Goal: Task Accomplishment & Management: Use online tool/utility

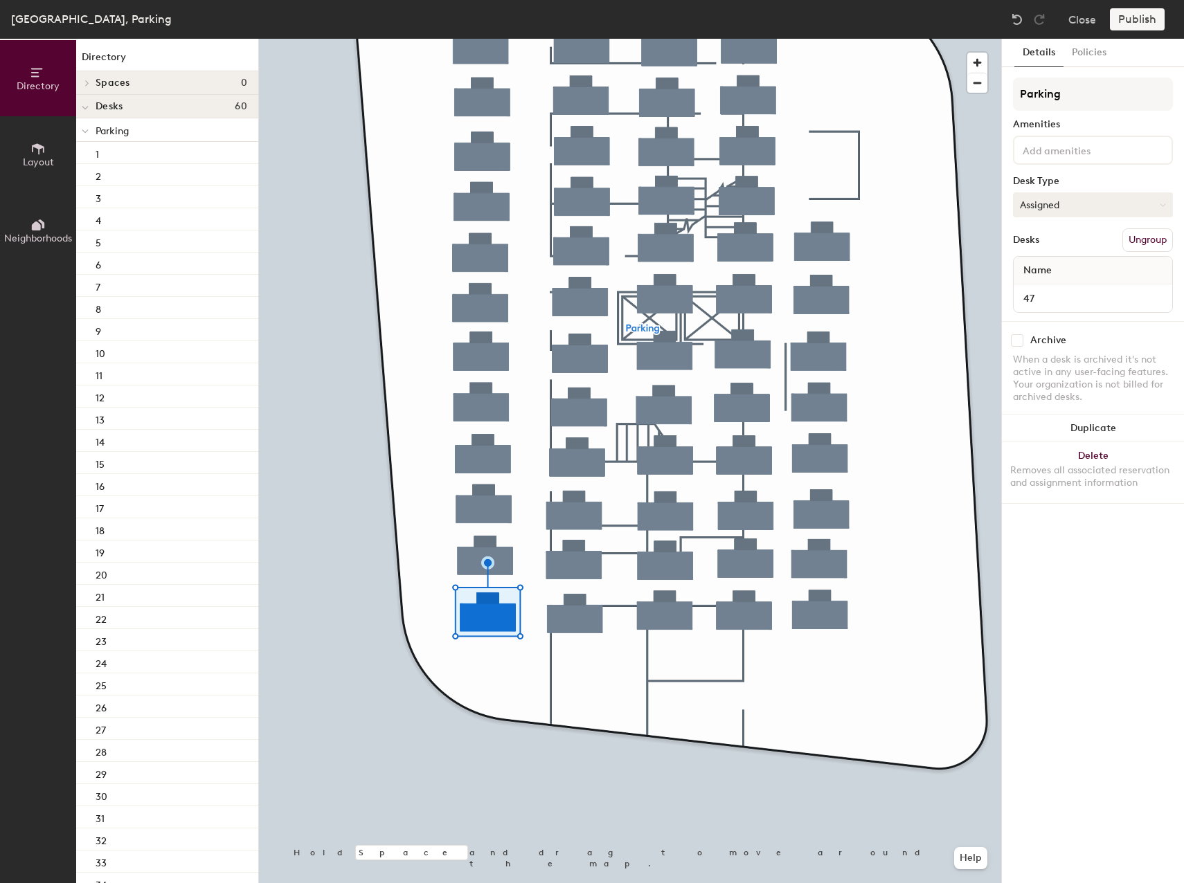
click at [1065, 205] on button "Assigned" at bounding box center [1093, 204] width 160 height 25
click at [1057, 287] on div "Hoteled" at bounding box center [1083, 289] width 138 height 21
click at [1148, 17] on button "Publish" at bounding box center [1137, 19] width 55 height 22
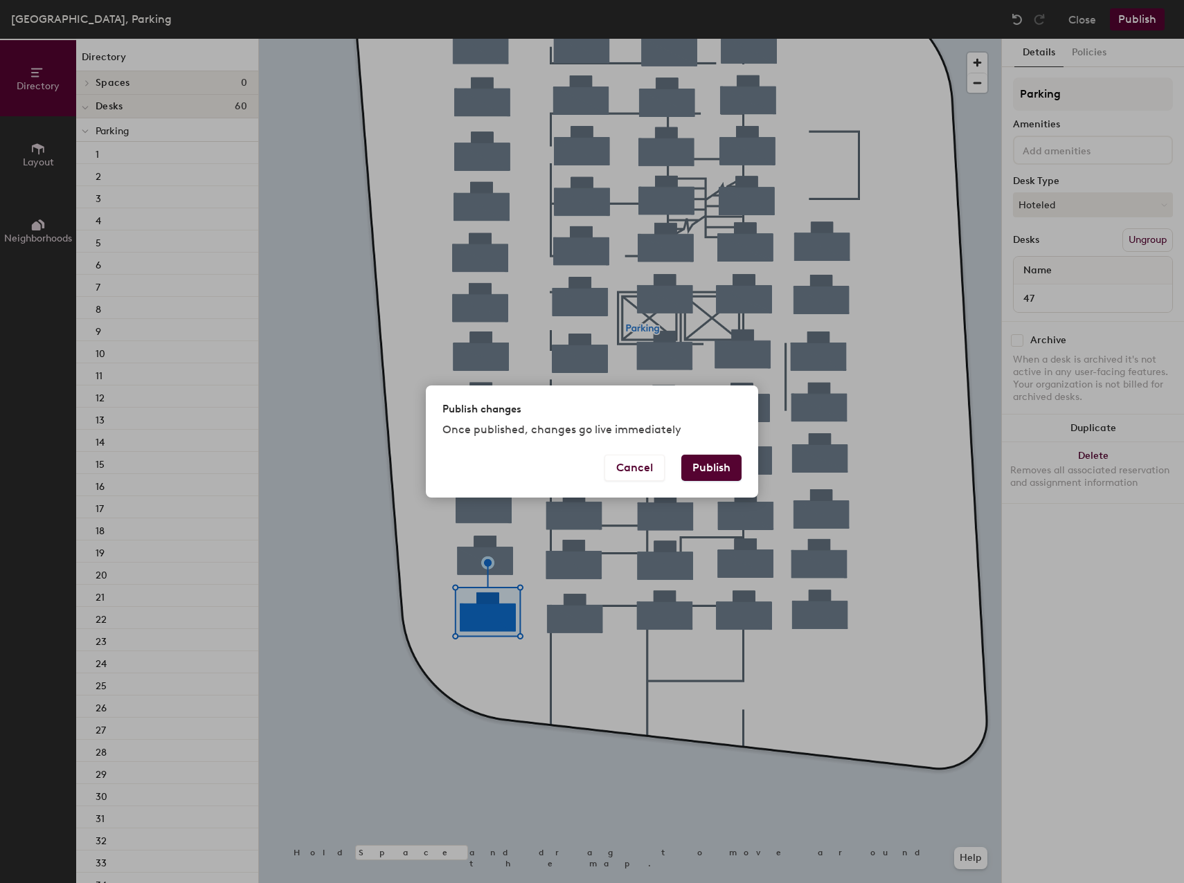
click at [710, 468] on button "Publish" at bounding box center [711, 468] width 60 height 26
